Goal: Task Accomplishment & Management: Manage account settings

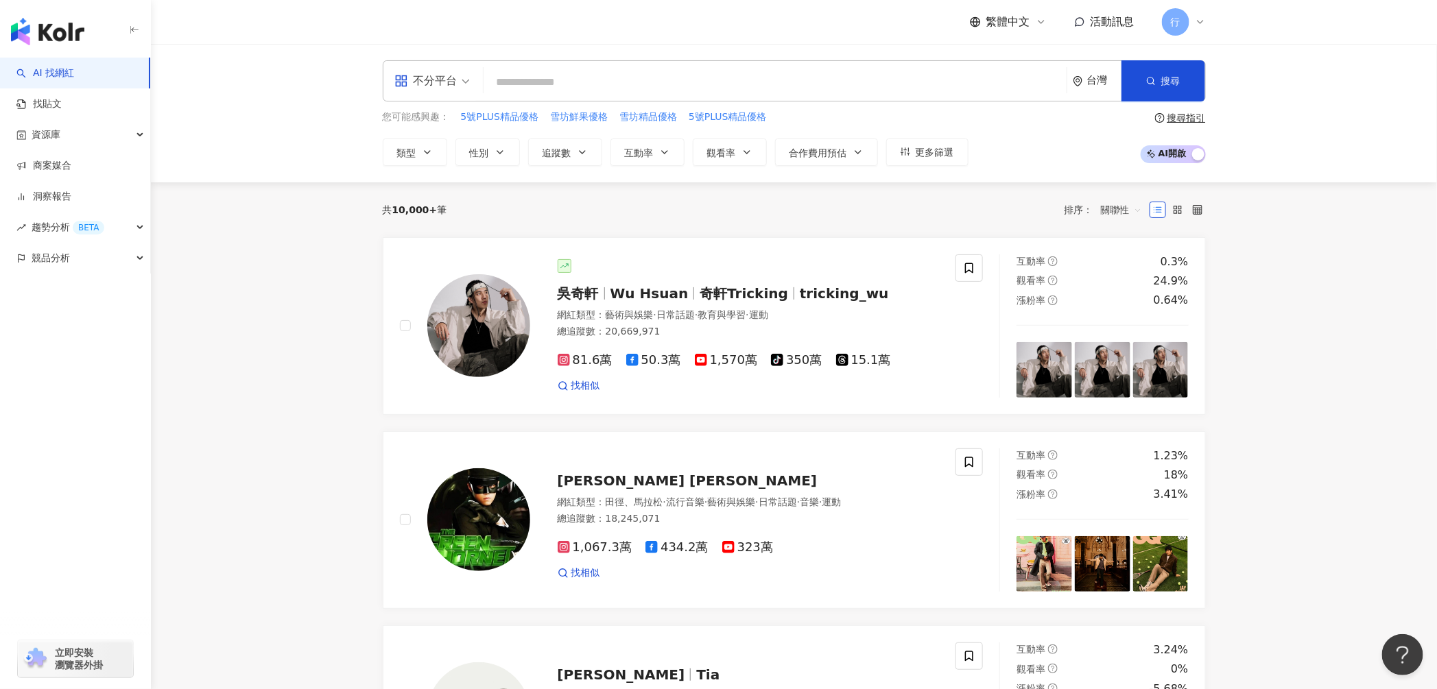
click at [1190, 20] on div "行" at bounding box center [1184, 21] width 44 height 27
click at [1232, 132] on link "團隊成員管理" at bounding box center [1218, 131] width 58 height 11
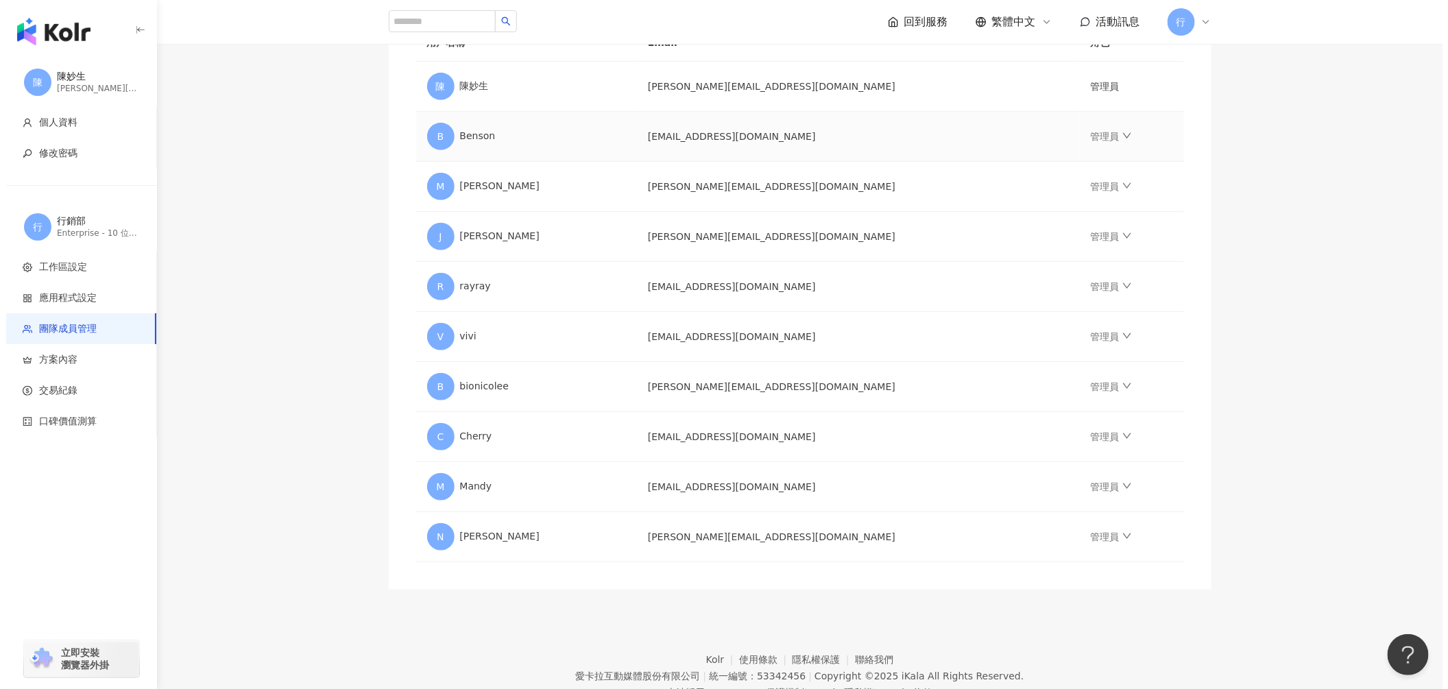
scroll to position [306, 0]
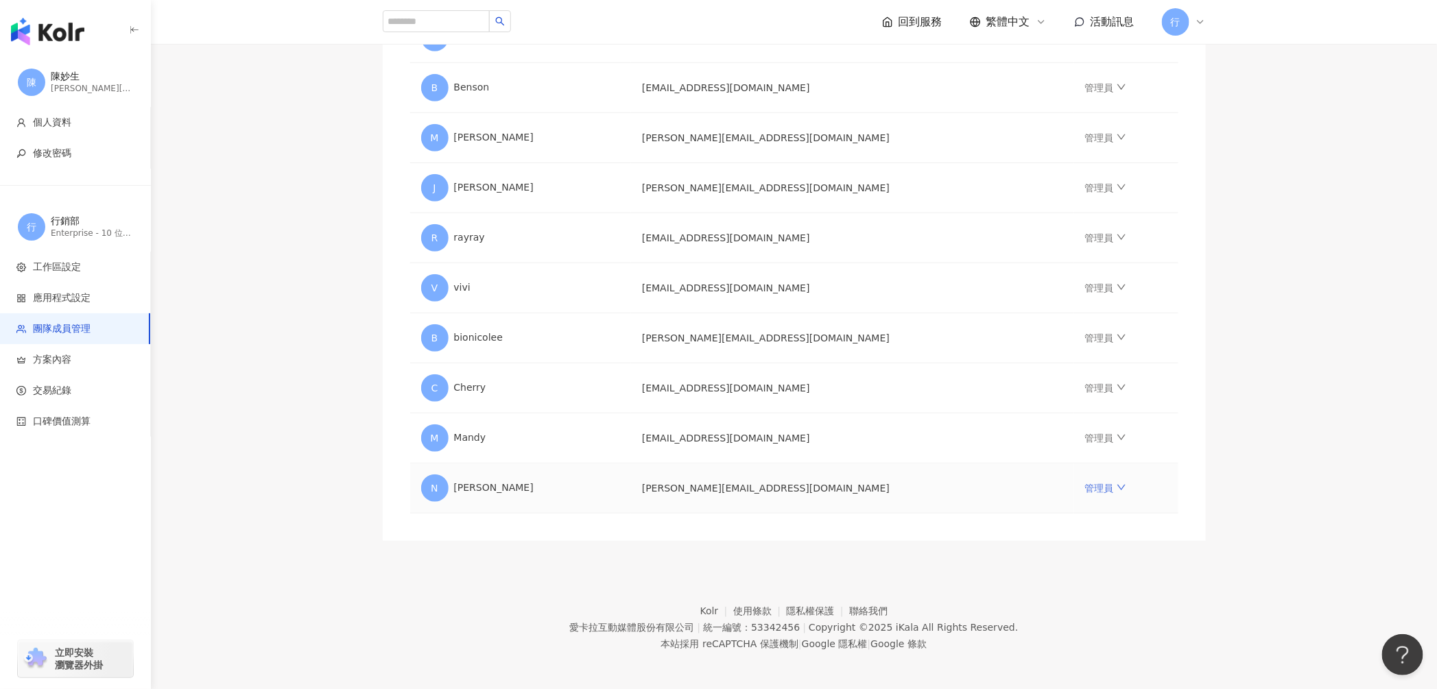
click at [1117, 485] on icon "down" at bounding box center [1121, 487] width 8 height 5
click at [1088, 651] on div "移除成員" at bounding box center [1143, 650] width 165 height 15
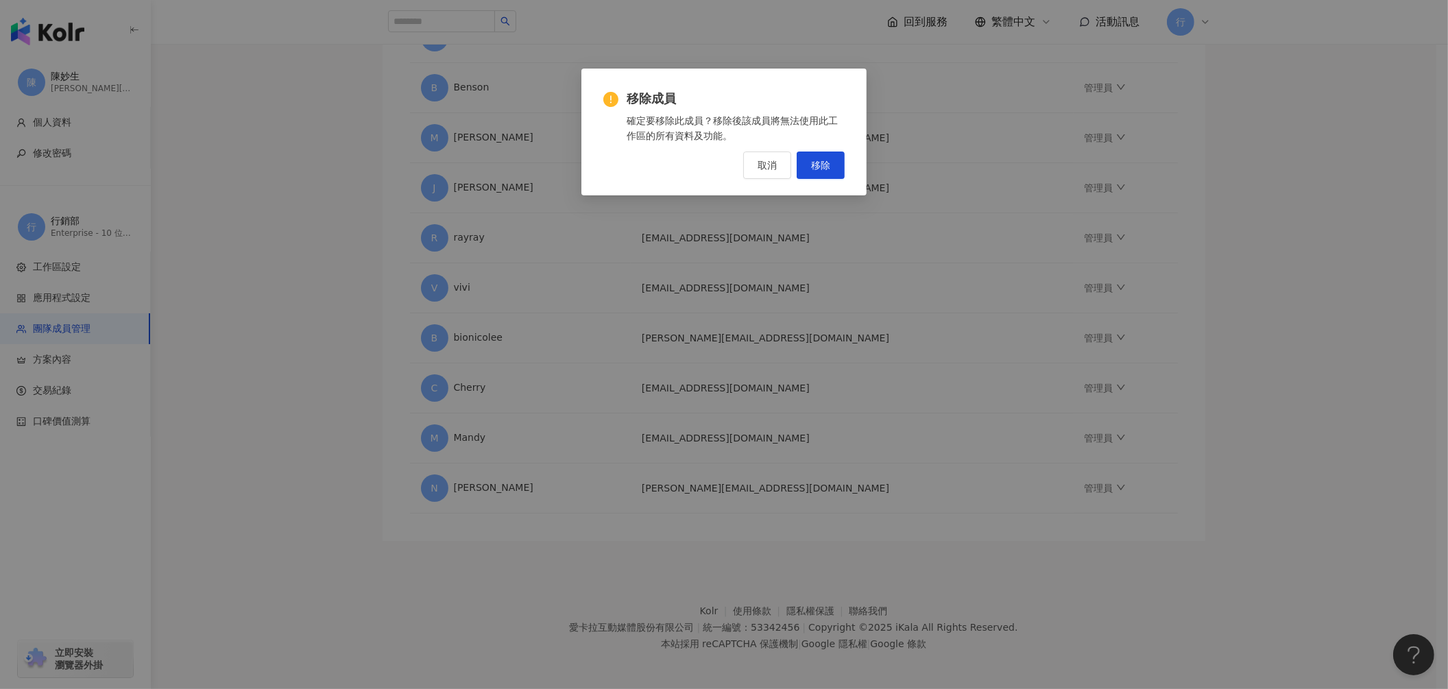
click at [831, 179] on div "取消 移除" at bounding box center [723, 165] width 241 height 27
click at [831, 165] on button "移除" at bounding box center [821, 165] width 48 height 27
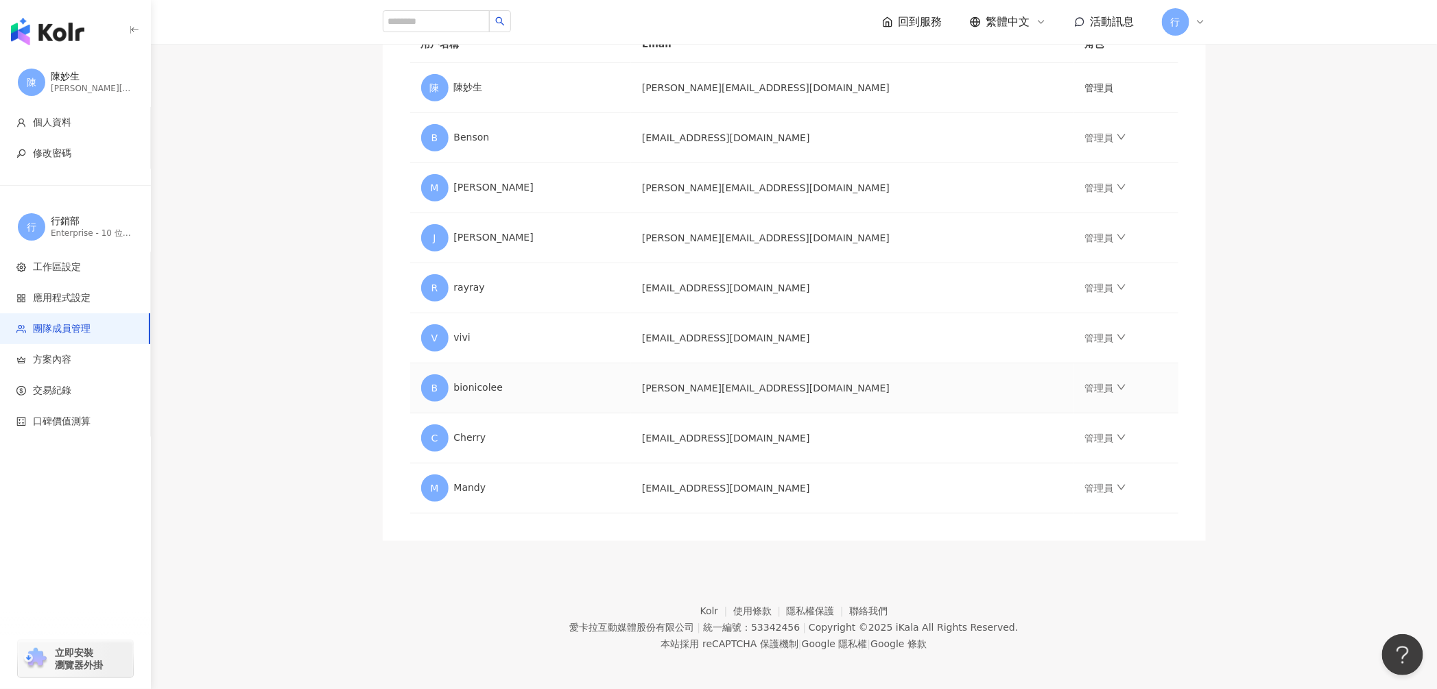
scroll to position [0, 0]
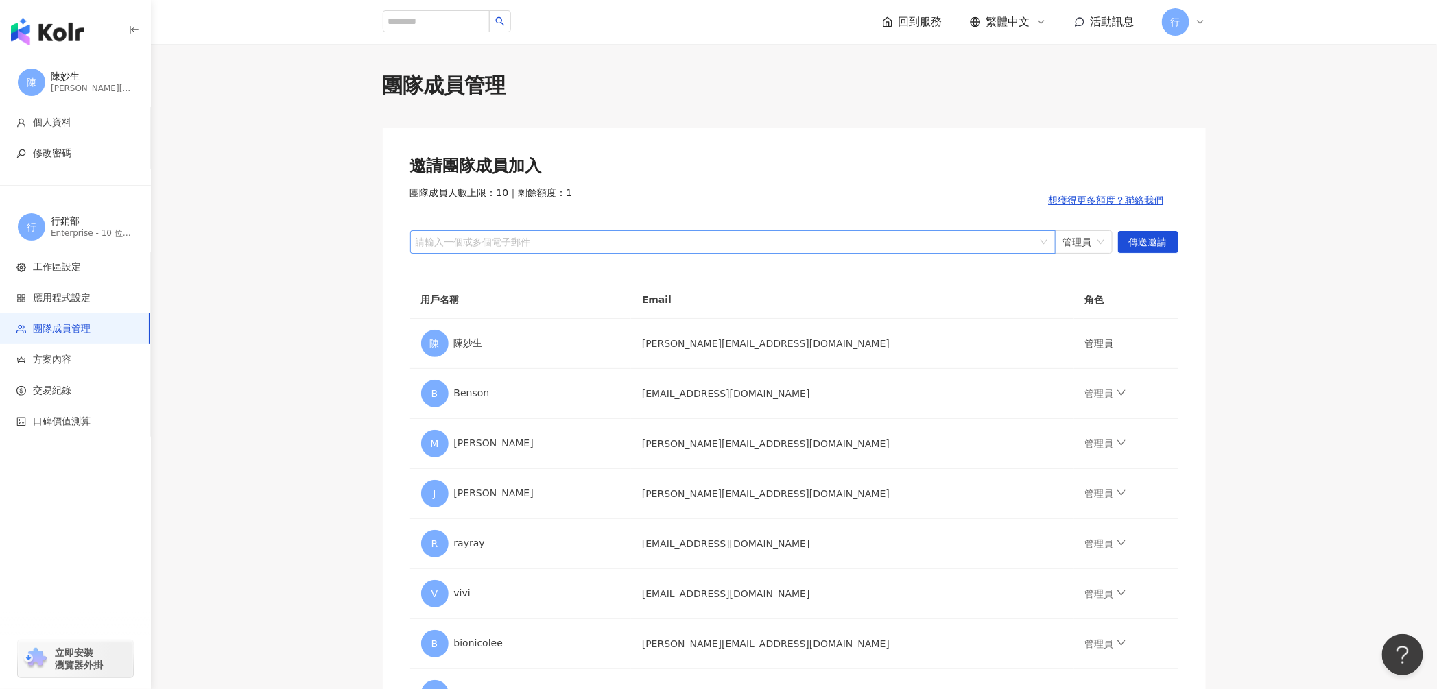
click at [660, 246] on div at bounding box center [725, 242] width 625 height 10
paste input "**********"
type input "**********"
click at [1166, 243] on span "傳送邀請" at bounding box center [1148, 243] width 38 height 22
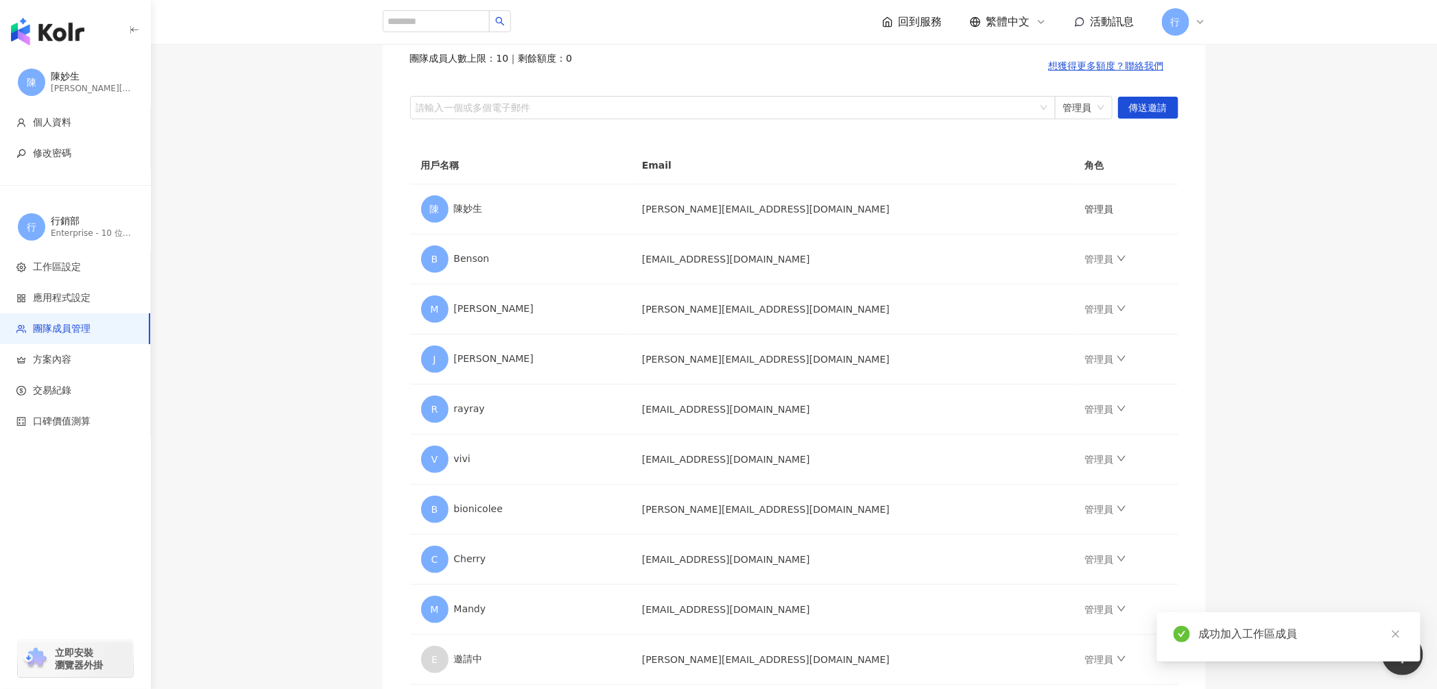
scroll to position [306, 0]
